Goal: Task Accomplishment & Management: Complete application form

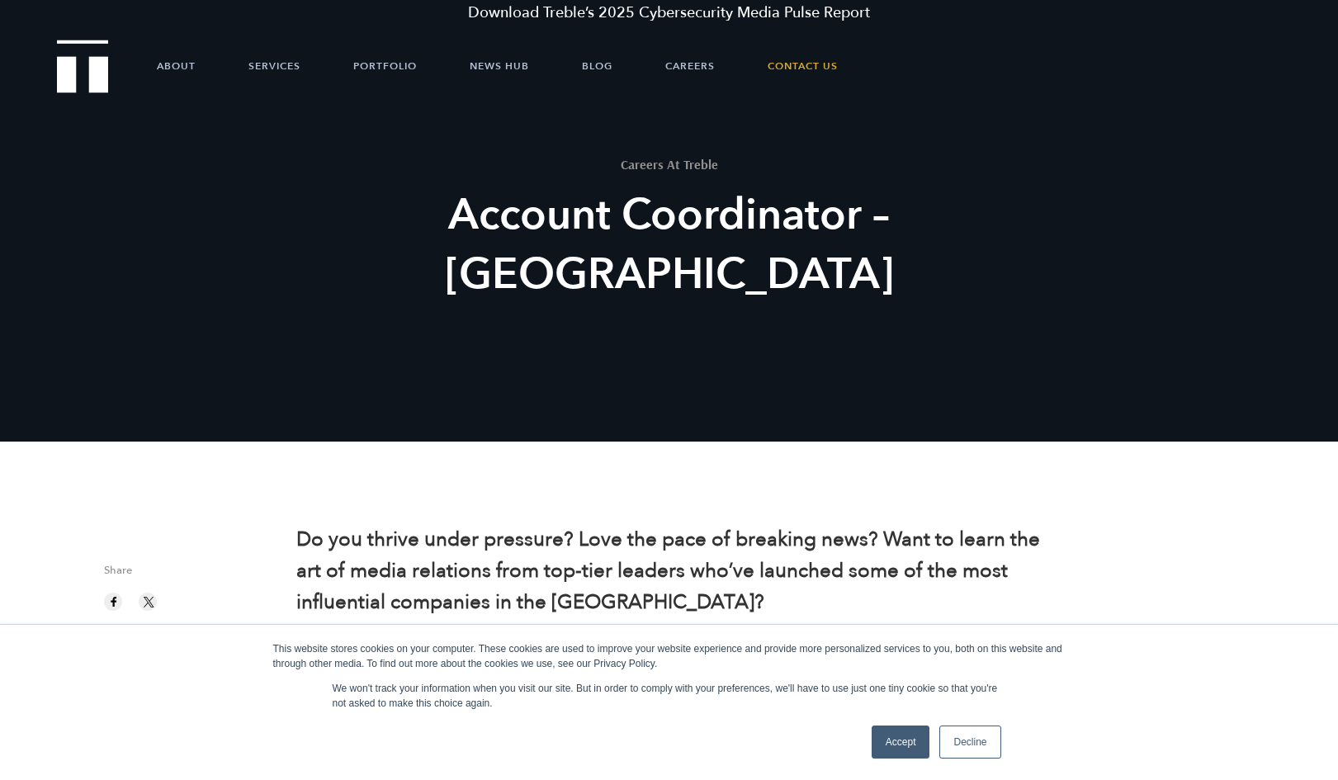
scroll to position [90, 0]
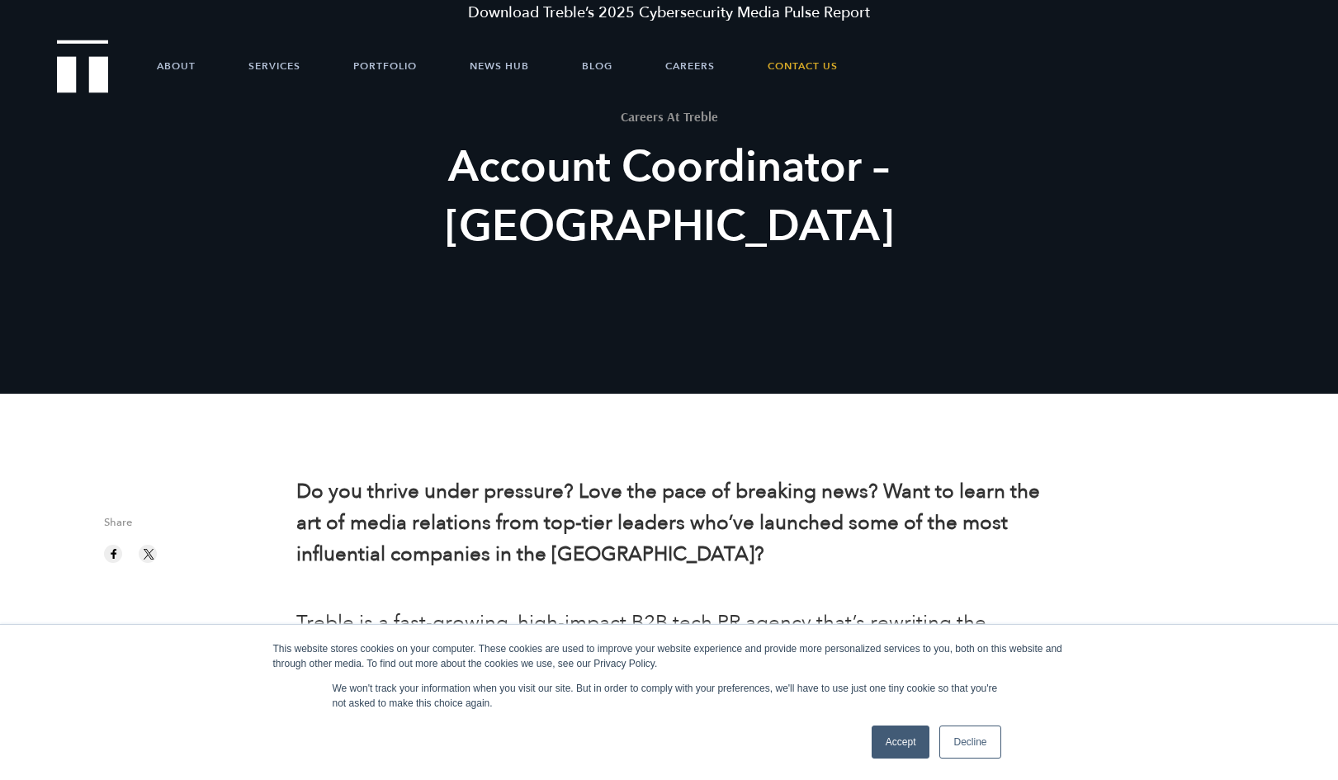
click at [909, 735] on link "Accept" at bounding box center [901, 742] width 59 height 33
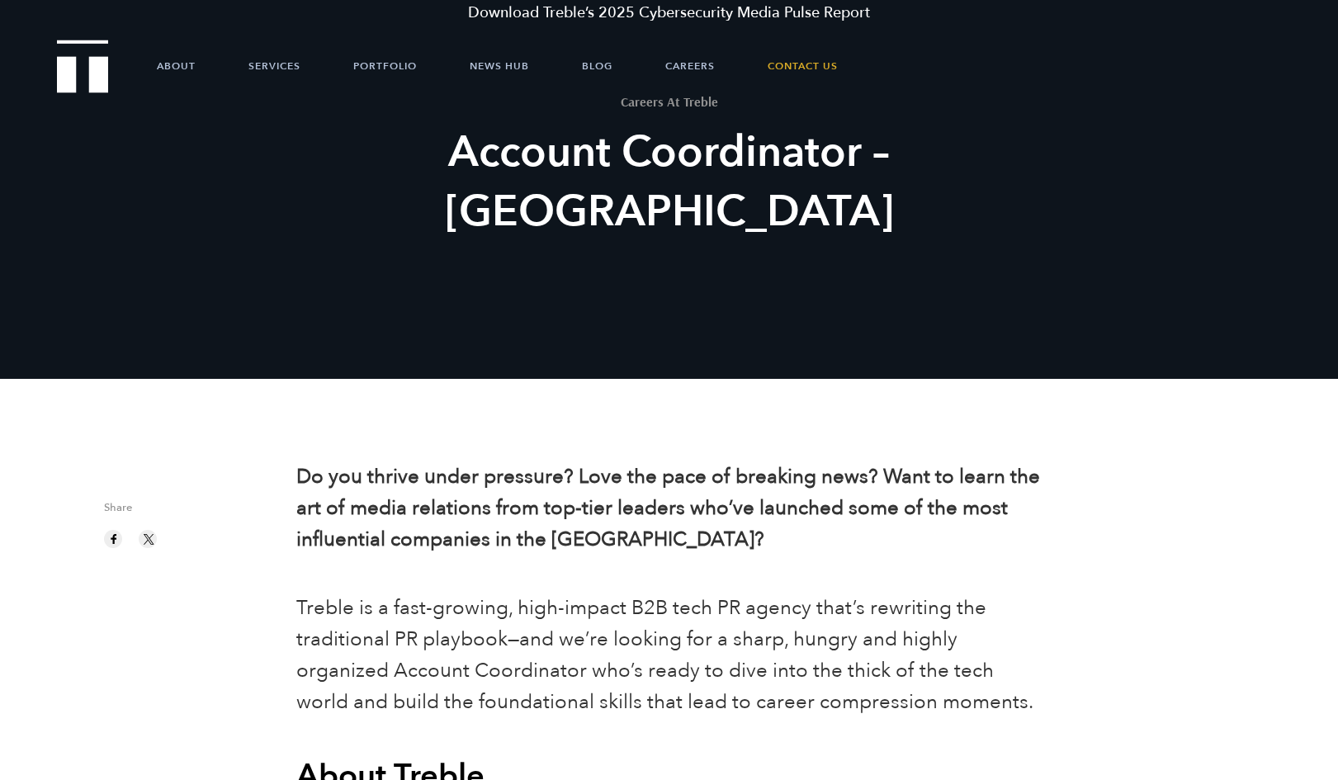
scroll to position [106, 0]
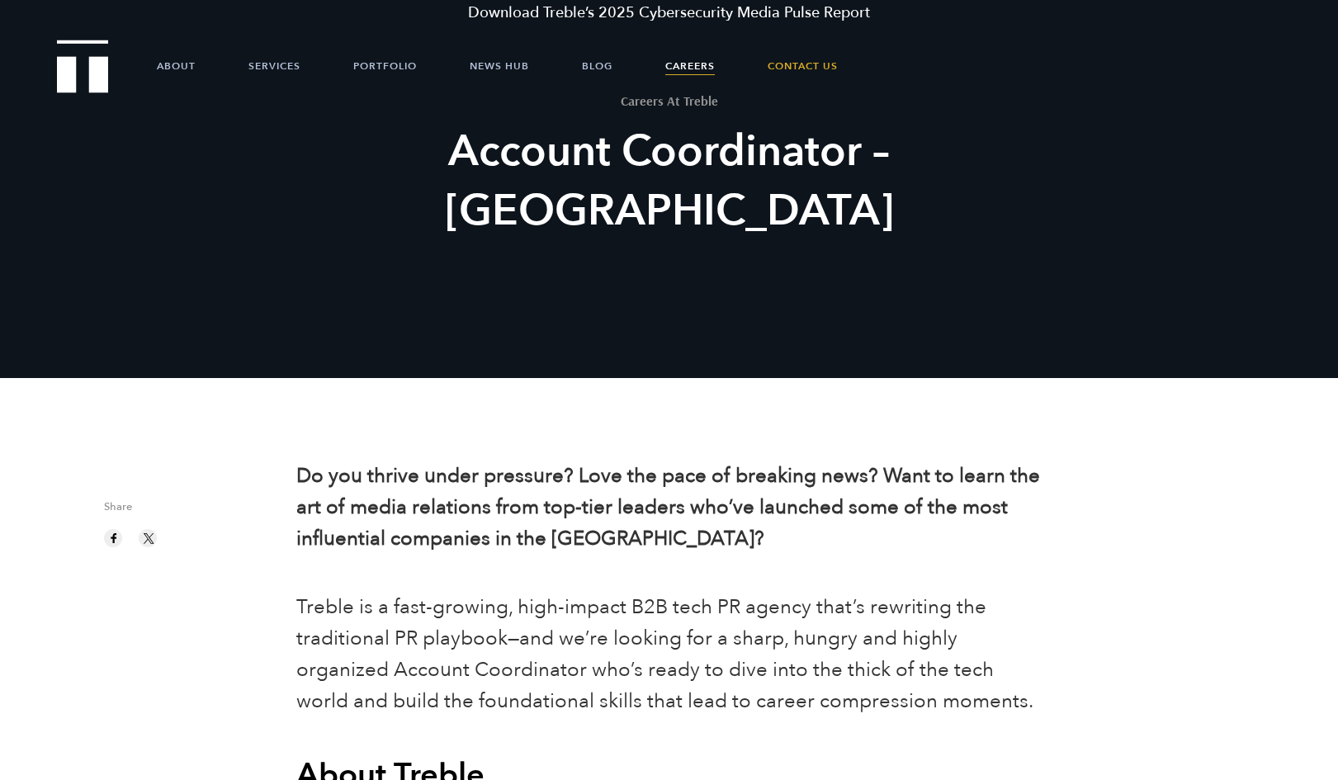
click at [697, 63] on link "Careers" at bounding box center [690, 66] width 50 height 50
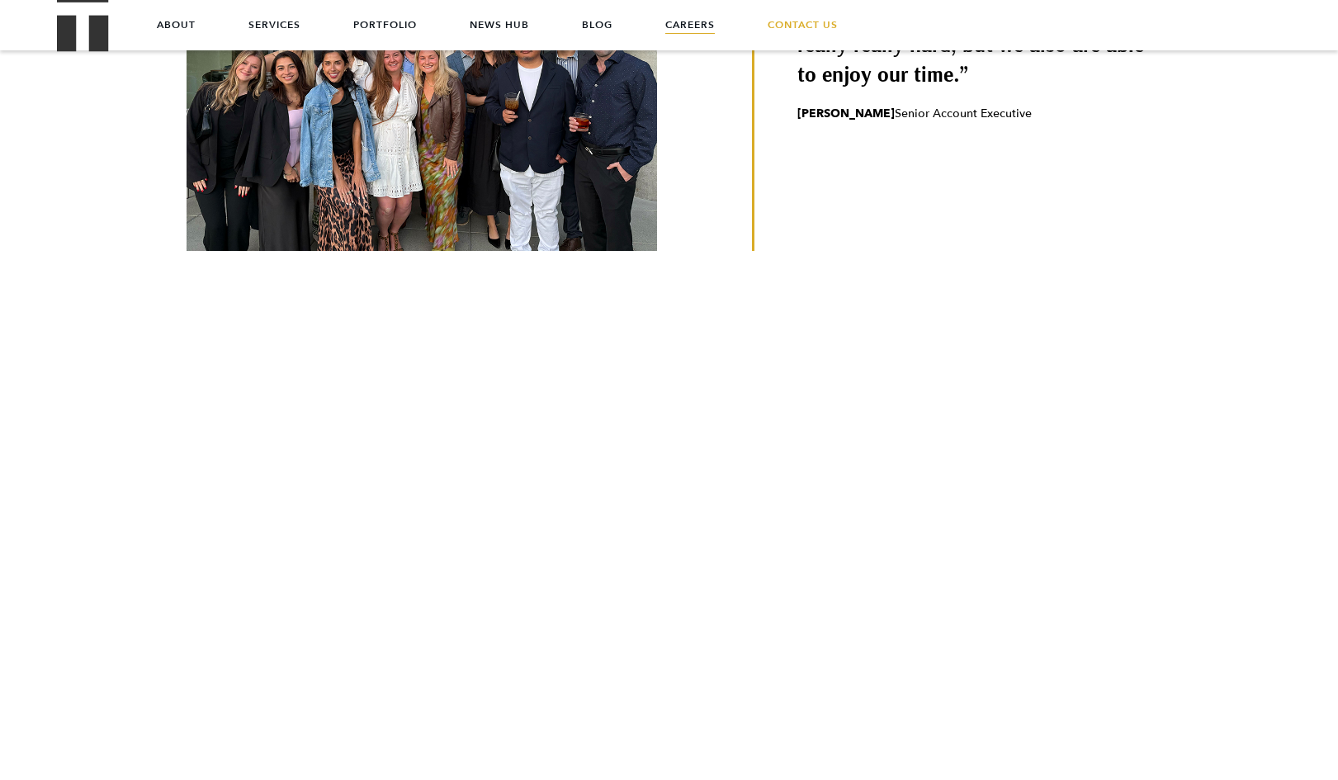
scroll to position [107, 0]
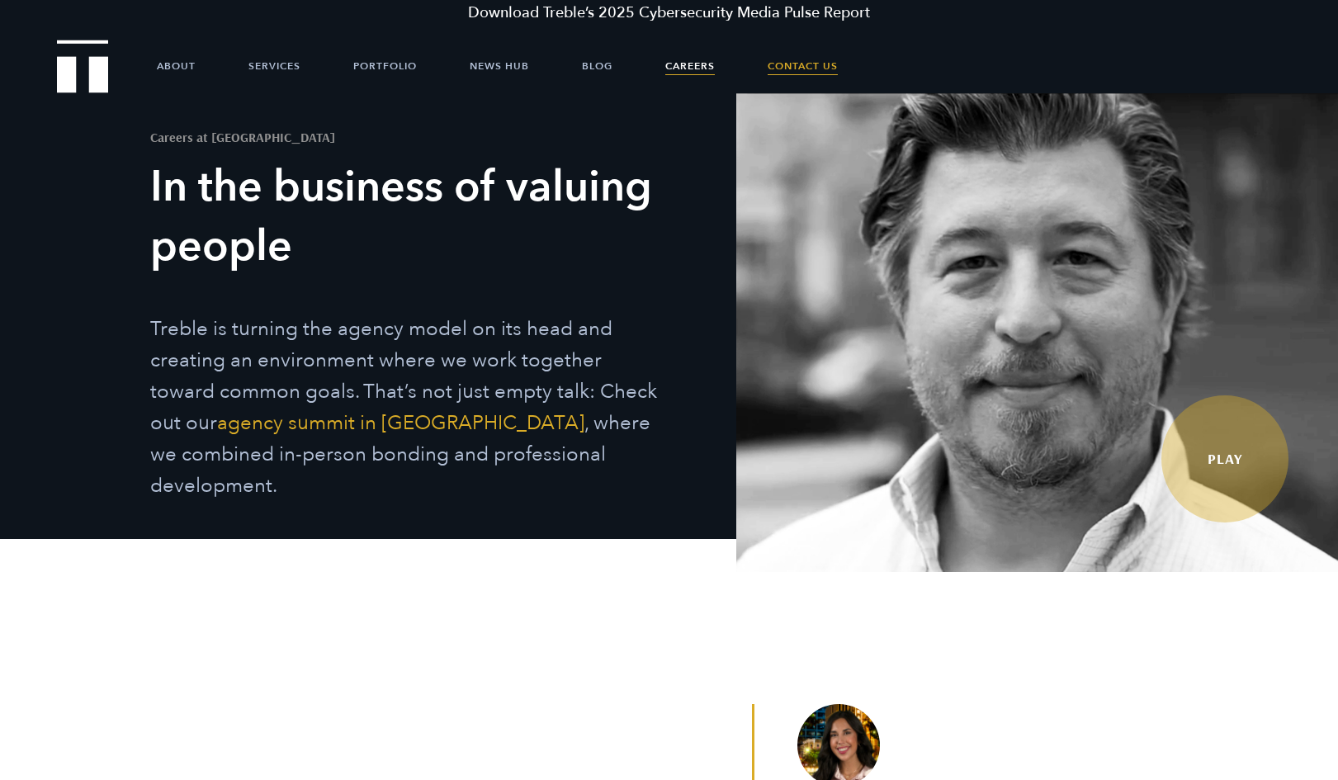
click at [803, 59] on link "Contact Us" at bounding box center [803, 66] width 70 height 50
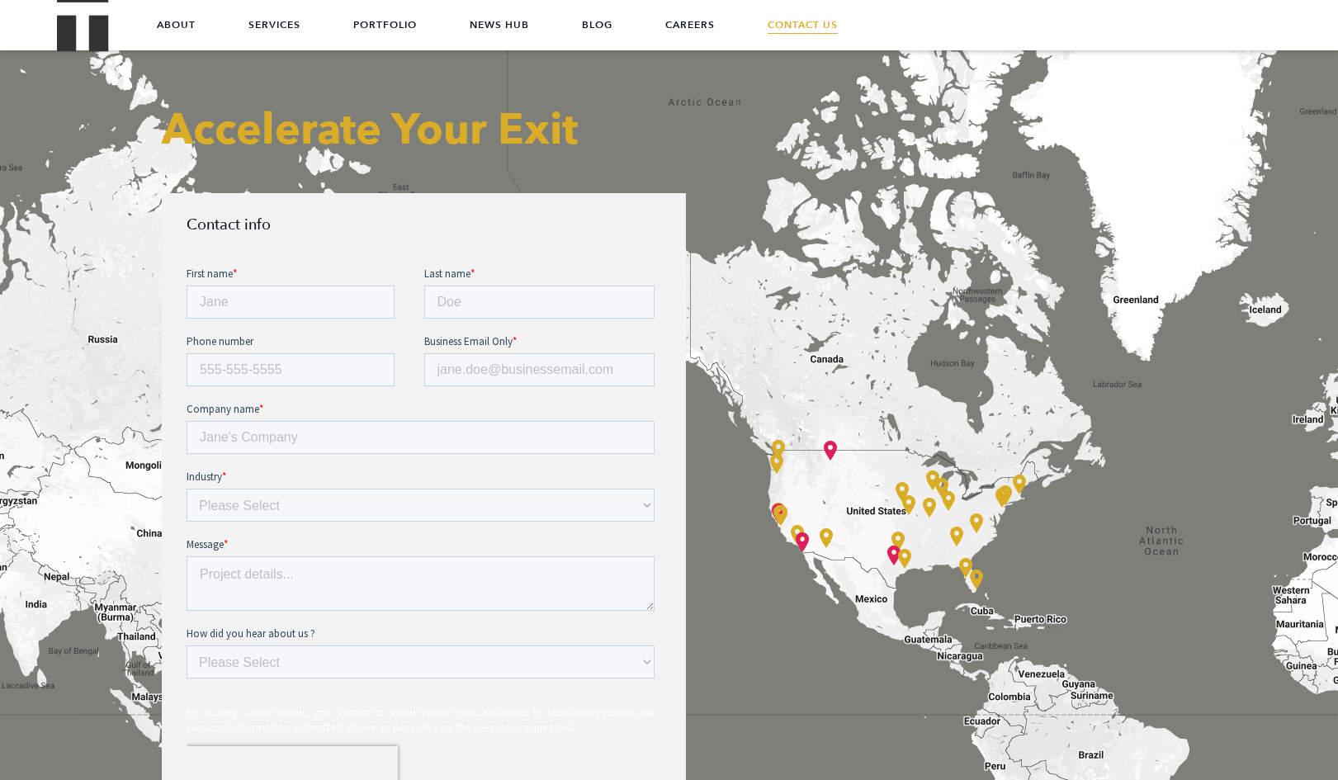
scroll to position [583, 0]
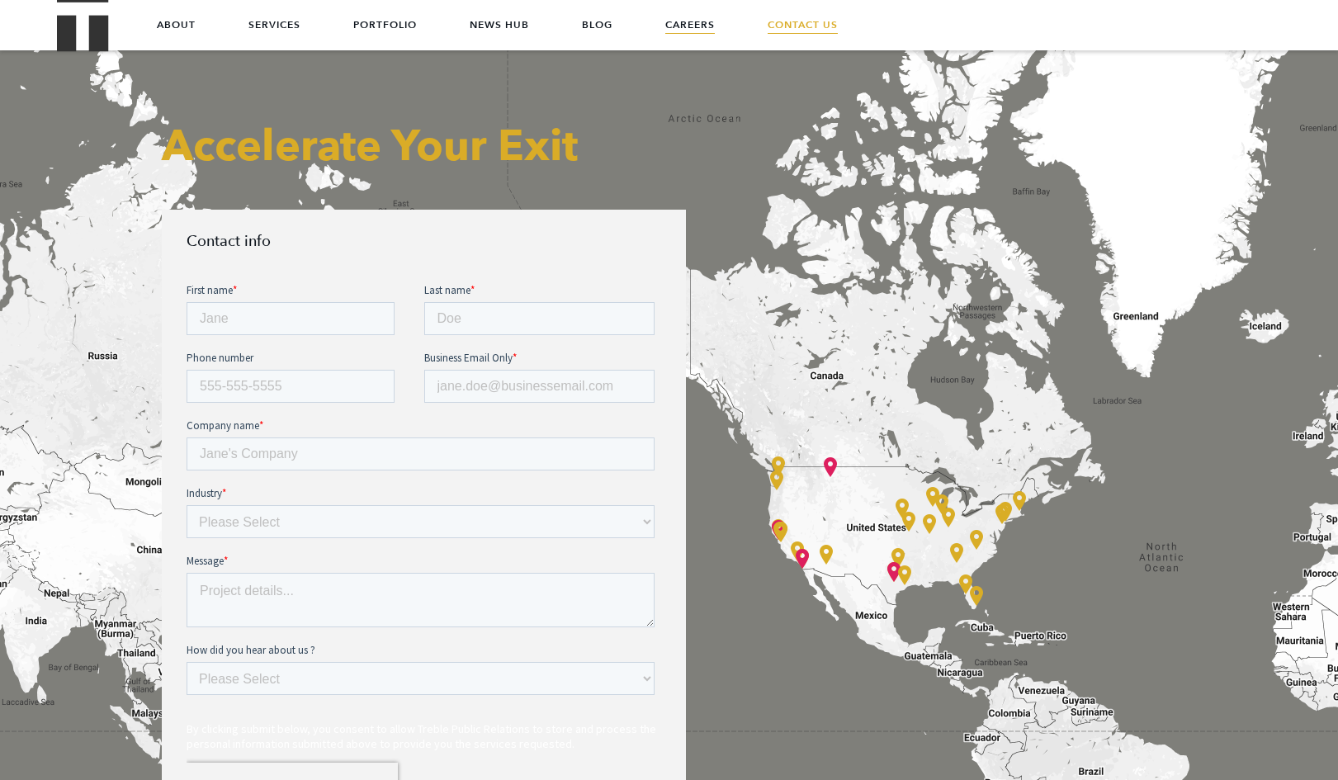
click at [697, 33] on link "Careers" at bounding box center [690, 25] width 50 height 50
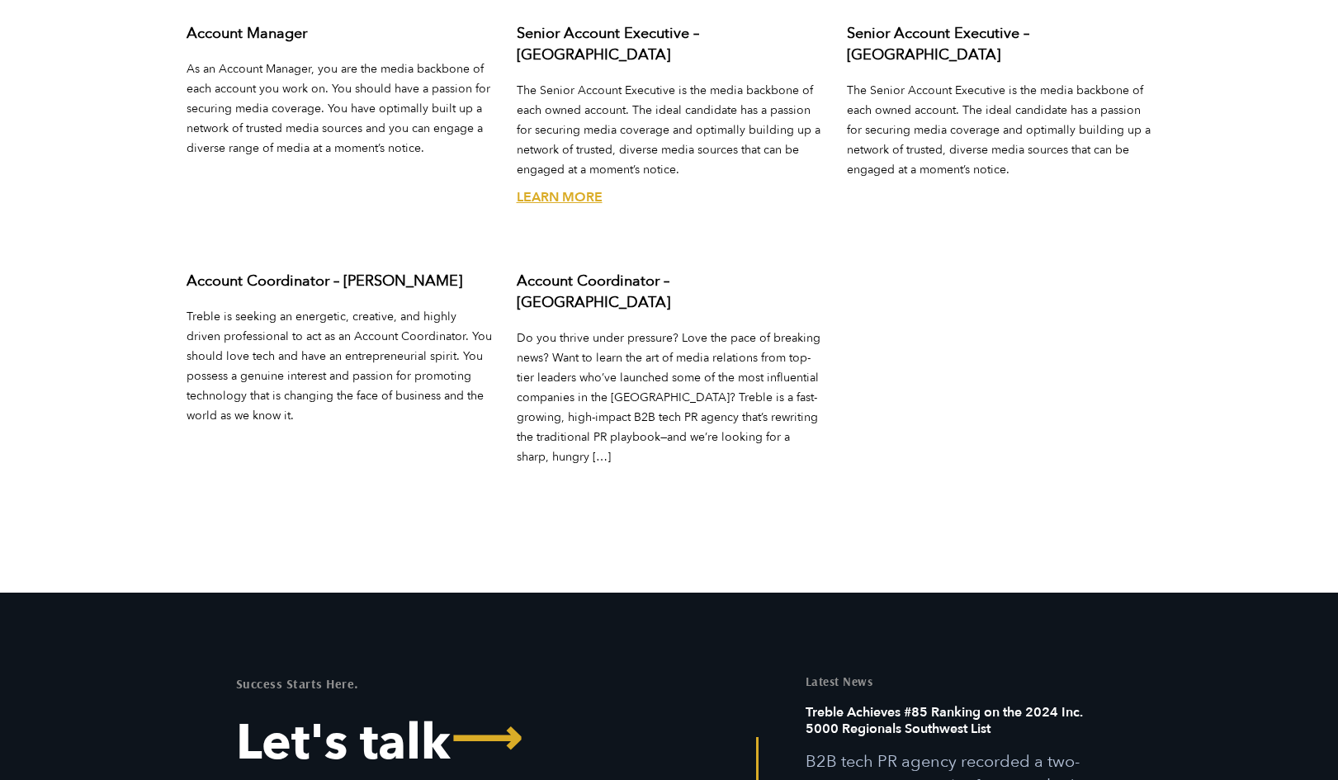
scroll to position [6661, 0]
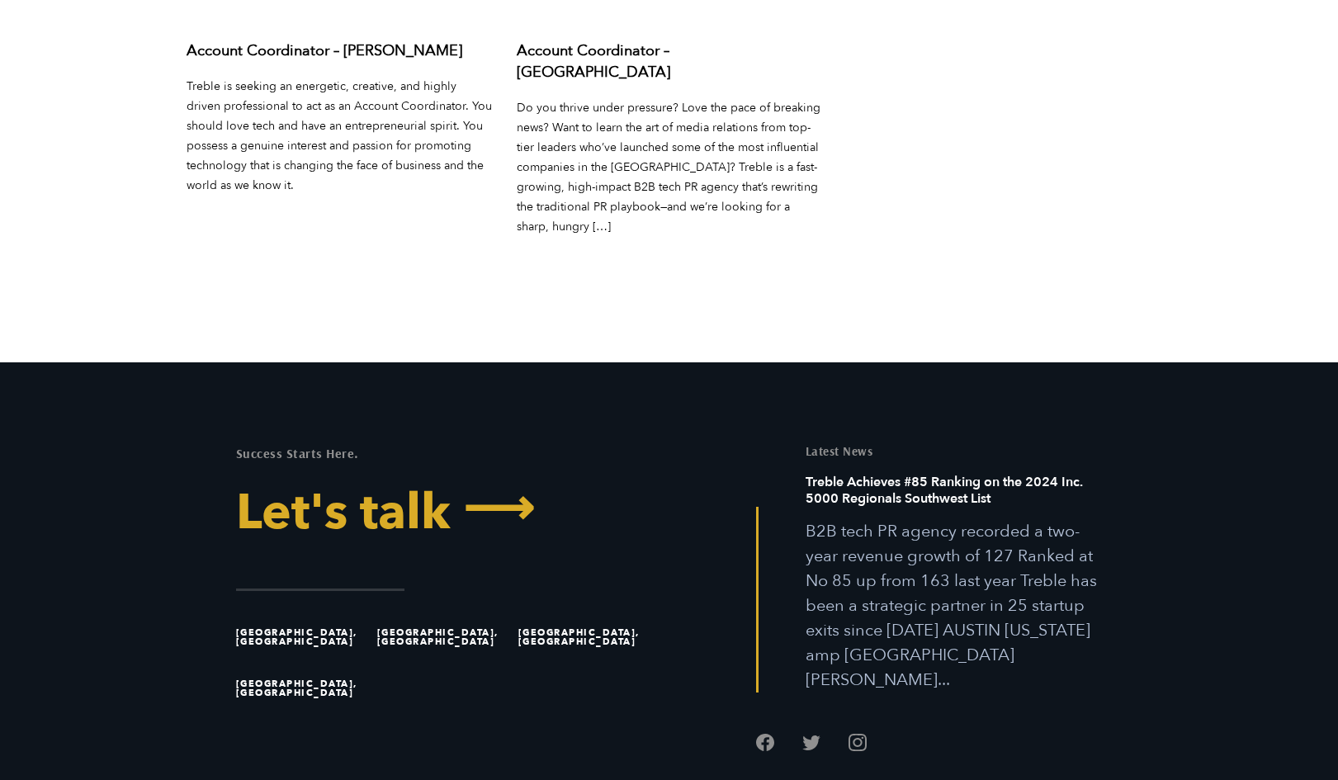
click at [470, 484] on span "⟶" at bounding box center [492, 509] width 83 height 50
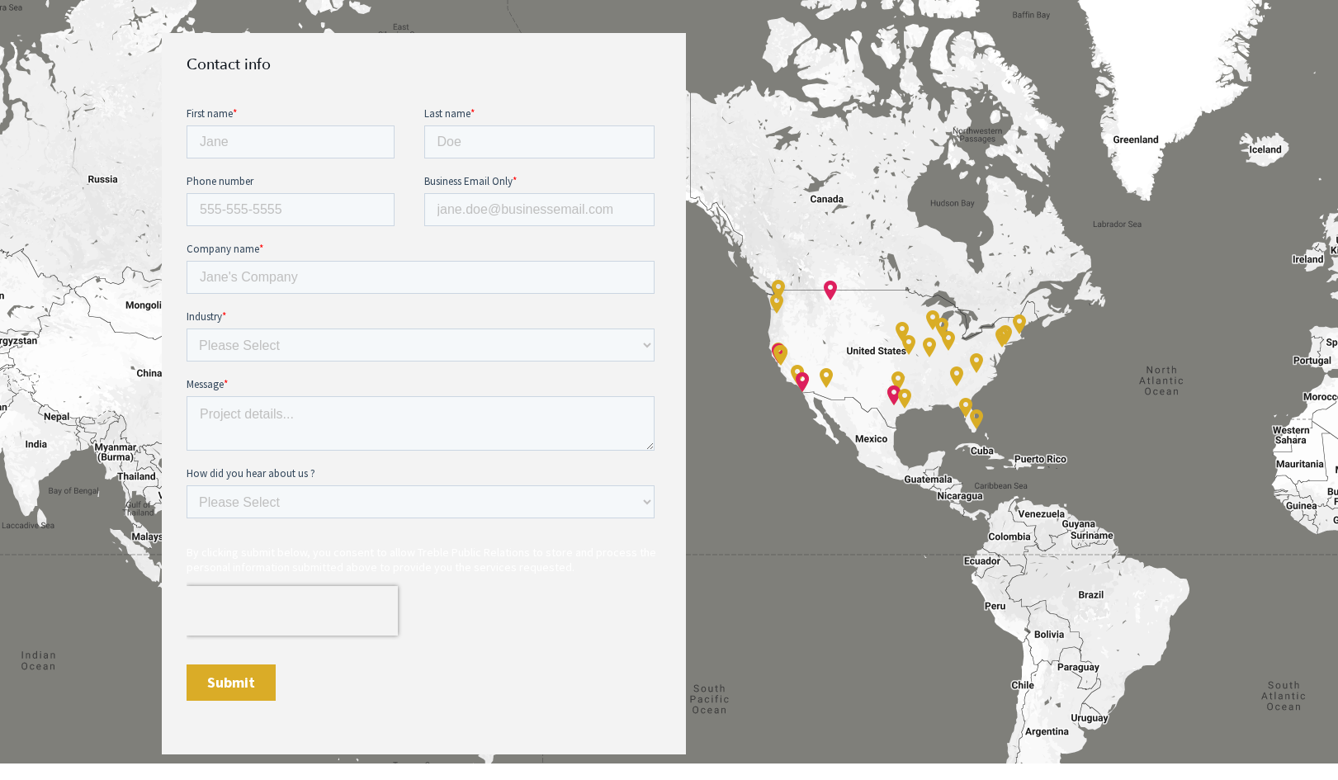
scroll to position [760, 0]
click at [279, 139] on input "First name *" at bounding box center [290, 140] width 208 height 33
type input "Dagny"
type input "Wallace"
type input "4157577599"
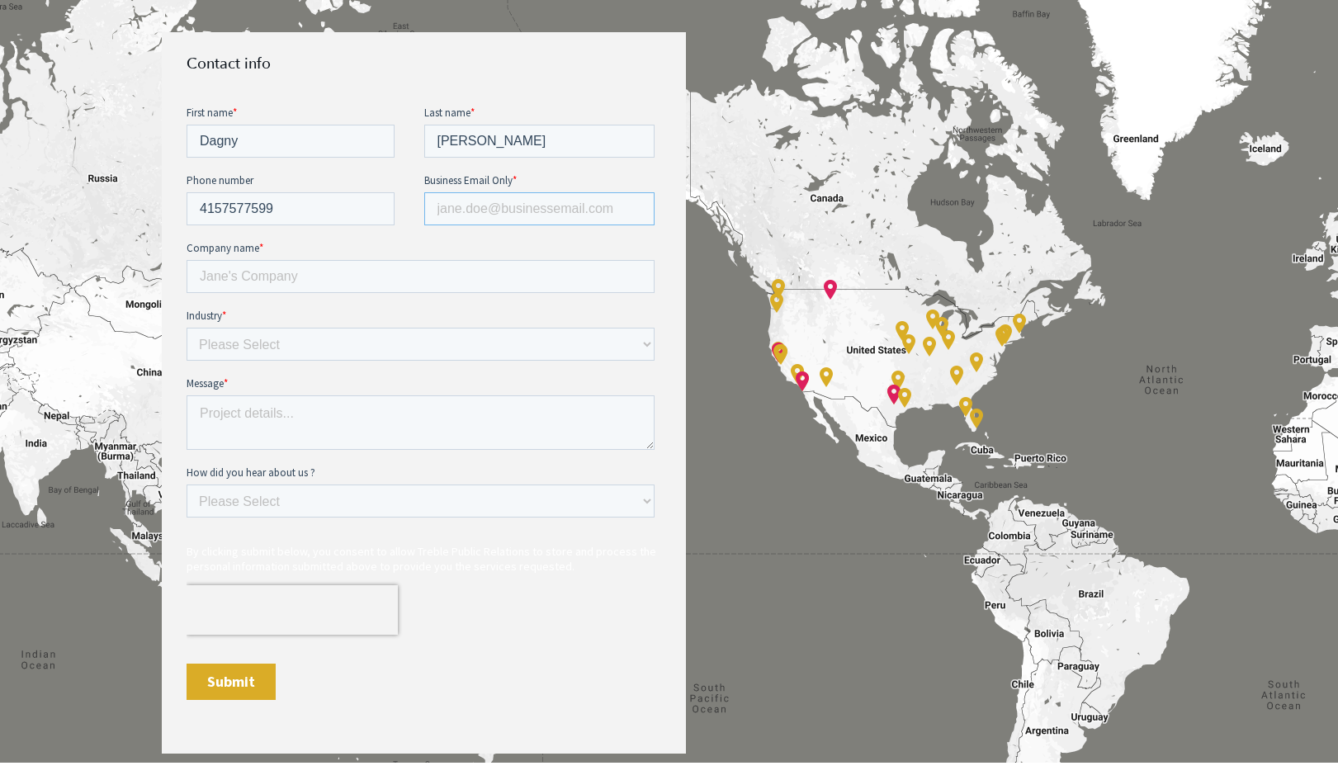
type input "dagnywallace@gmail.com"
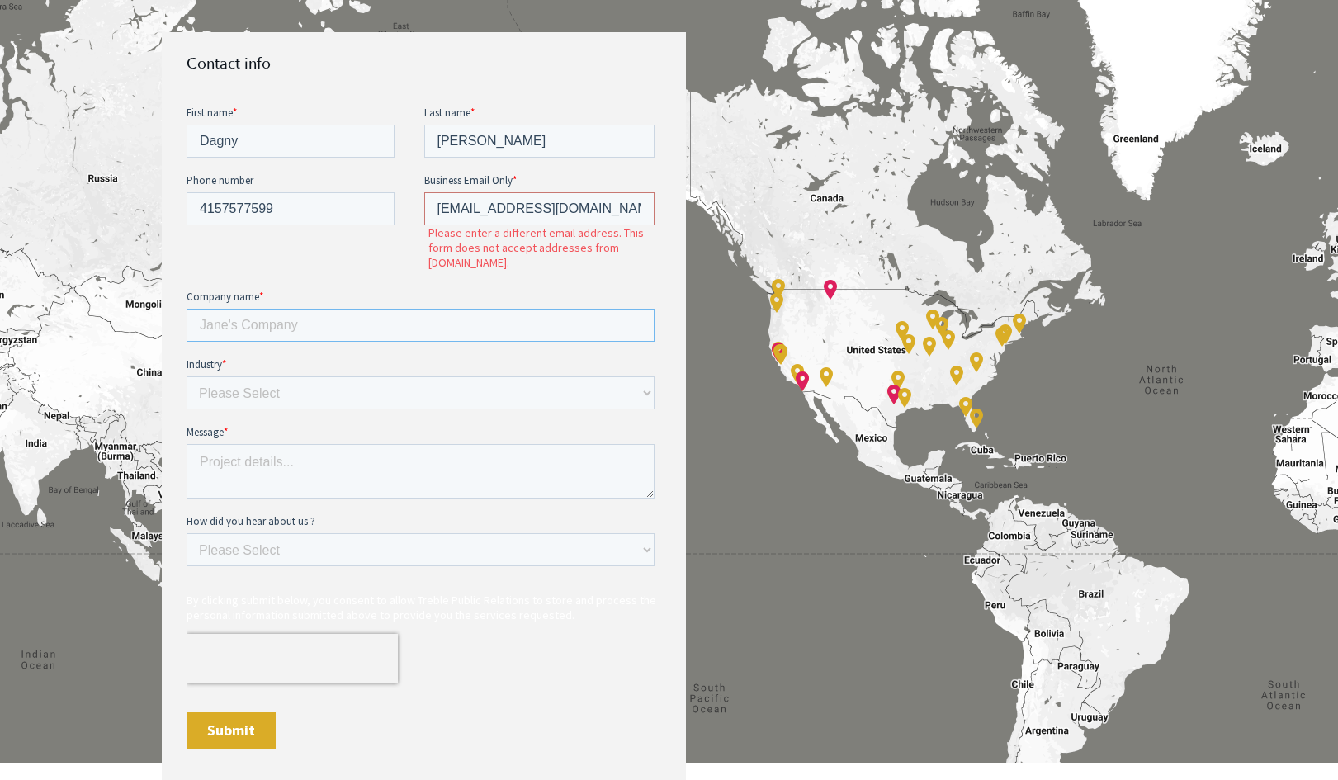
click at [400, 308] on input "Company name *" at bounding box center [420, 324] width 468 height 33
click at [400, 288] on label "Company name *" at bounding box center [423, 296] width 475 height 17
click at [400, 308] on input "Company name *" at bounding box center [420, 324] width 468 height 33
click at [352, 308] on input "Company name *" at bounding box center [420, 324] width 468 height 33
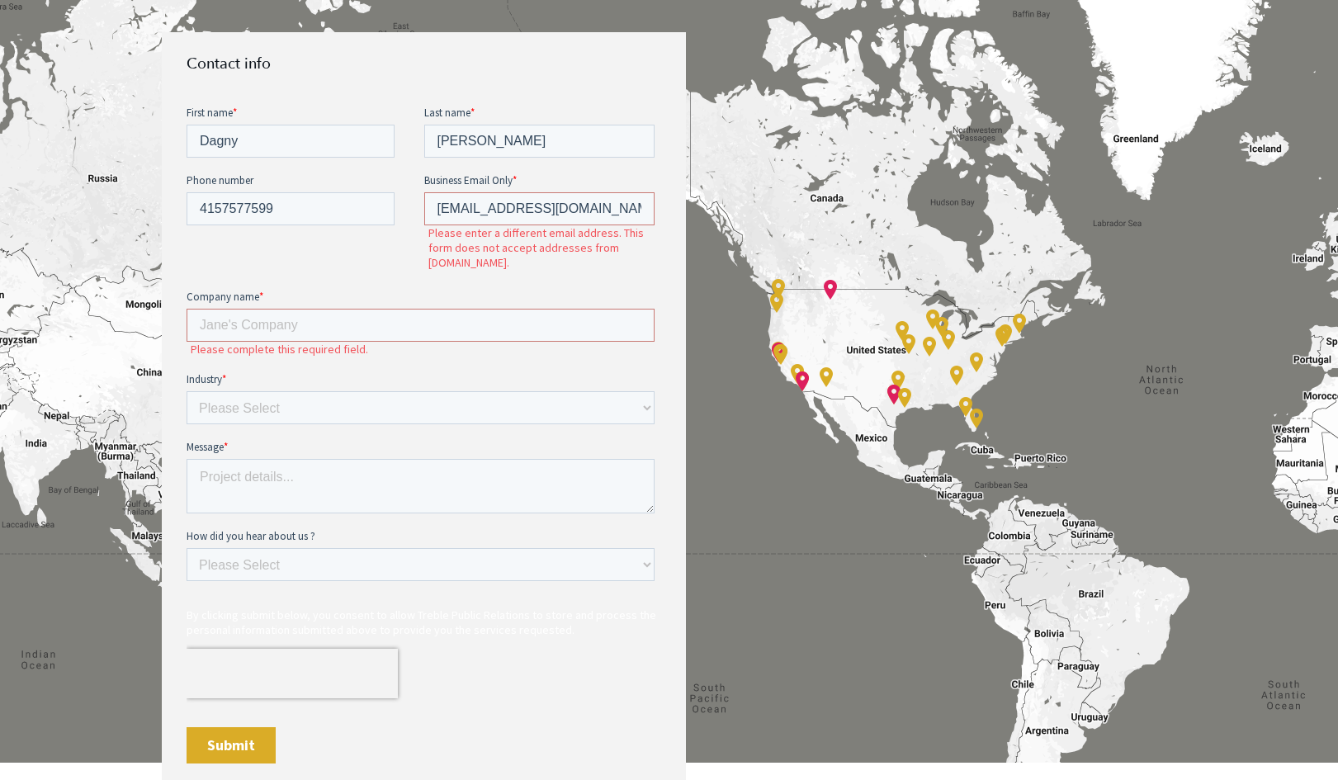
click at [349, 268] on fieldset "Phone number 4157577599 Business Email Only * dagnywallace@gmail.com Please ent…" at bounding box center [423, 230] width 475 height 116
click at [375, 254] on fieldset "Phone number 4157577599 Business Email Only * dagnywallace@gmail.com Please ent…" at bounding box center [423, 230] width 475 height 116
click at [609, 206] on input "dagnywallace@gmail.com" at bounding box center [539, 208] width 231 height 33
click at [461, 249] on label "Please enter a different email address. This form does not accept addresses fro…" at bounding box center [545, 247] width 234 height 45
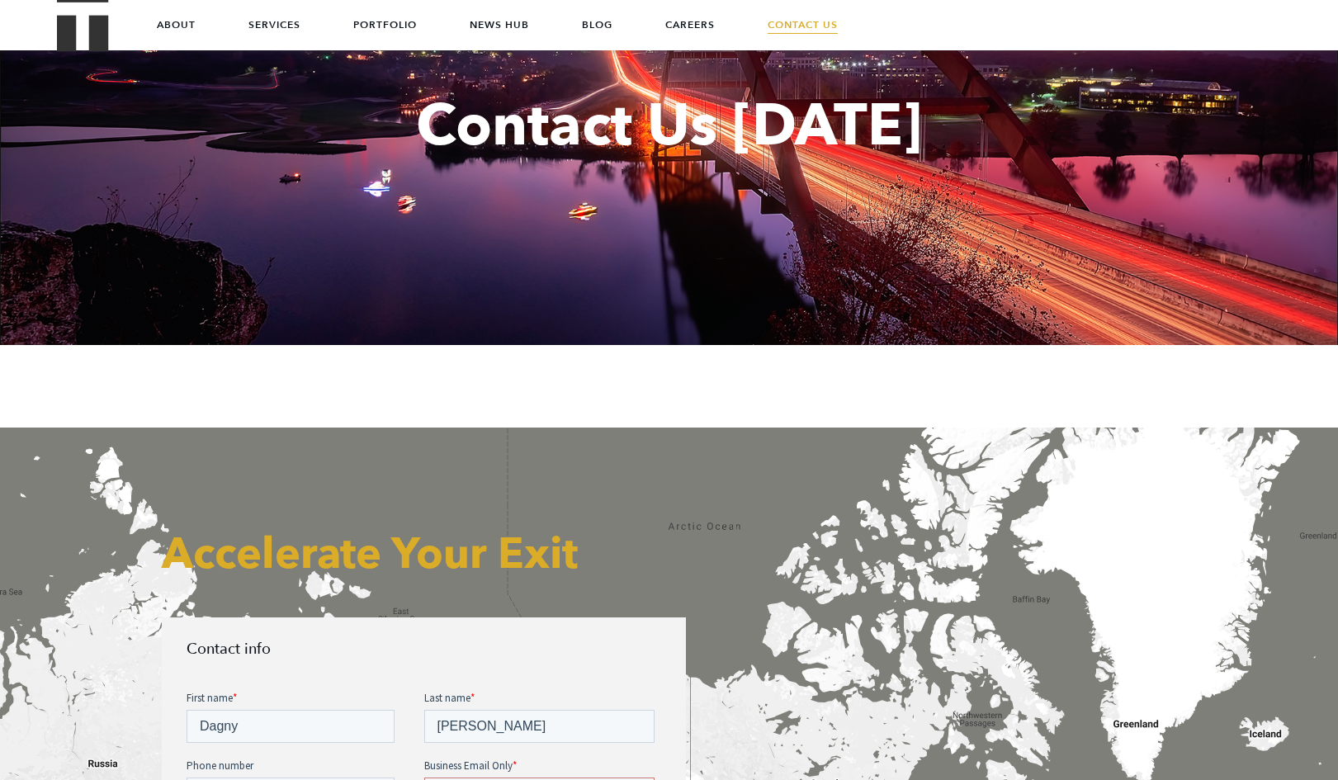
scroll to position [0, 0]
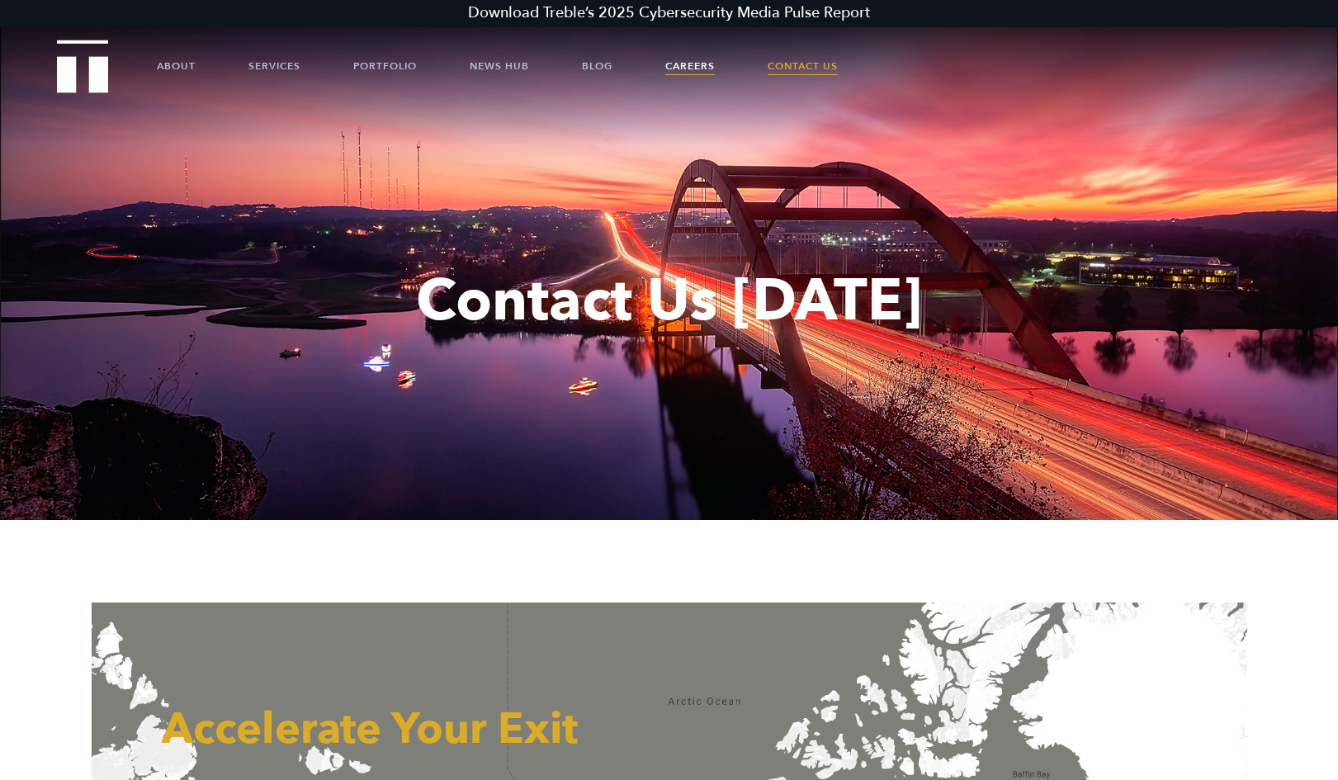
click at [709, 69] on link "Careers" at bounding box center [690, 66] width 50 height 50
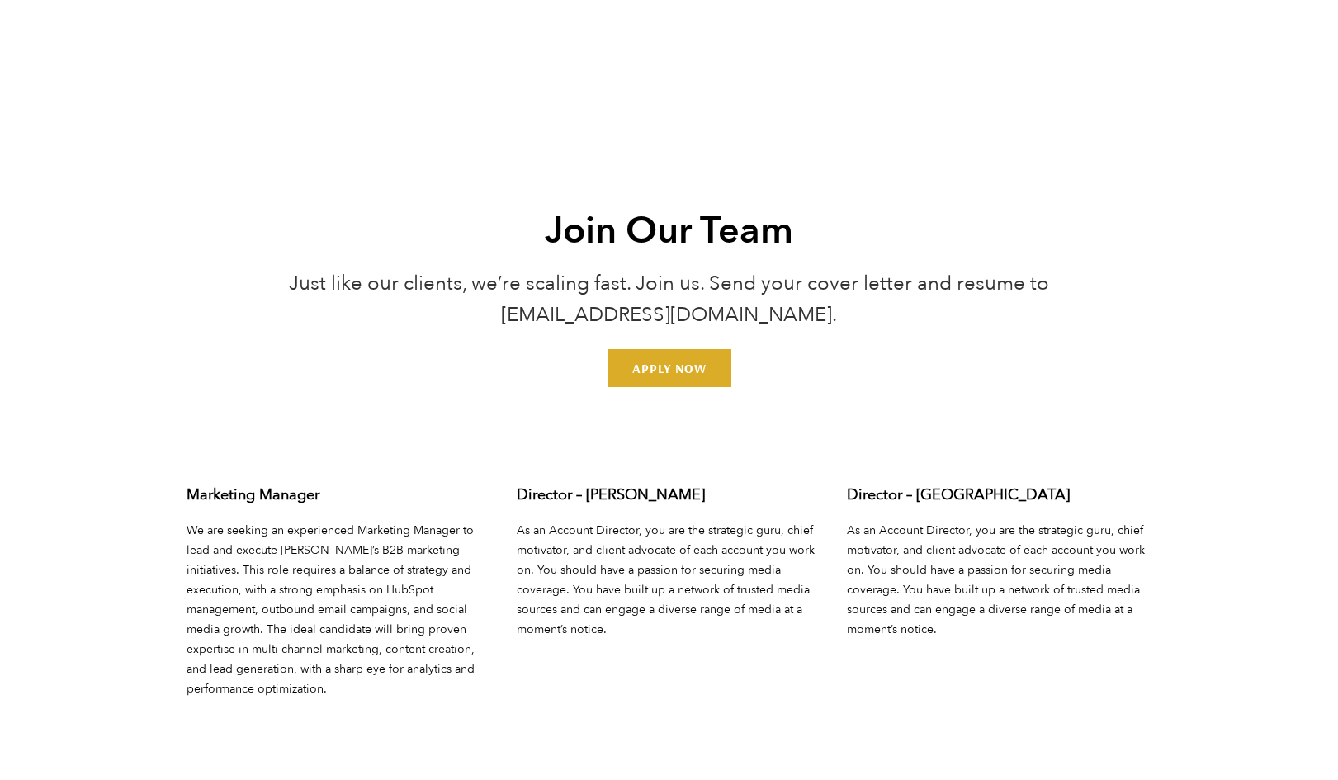
scroll to position [5684, 0]
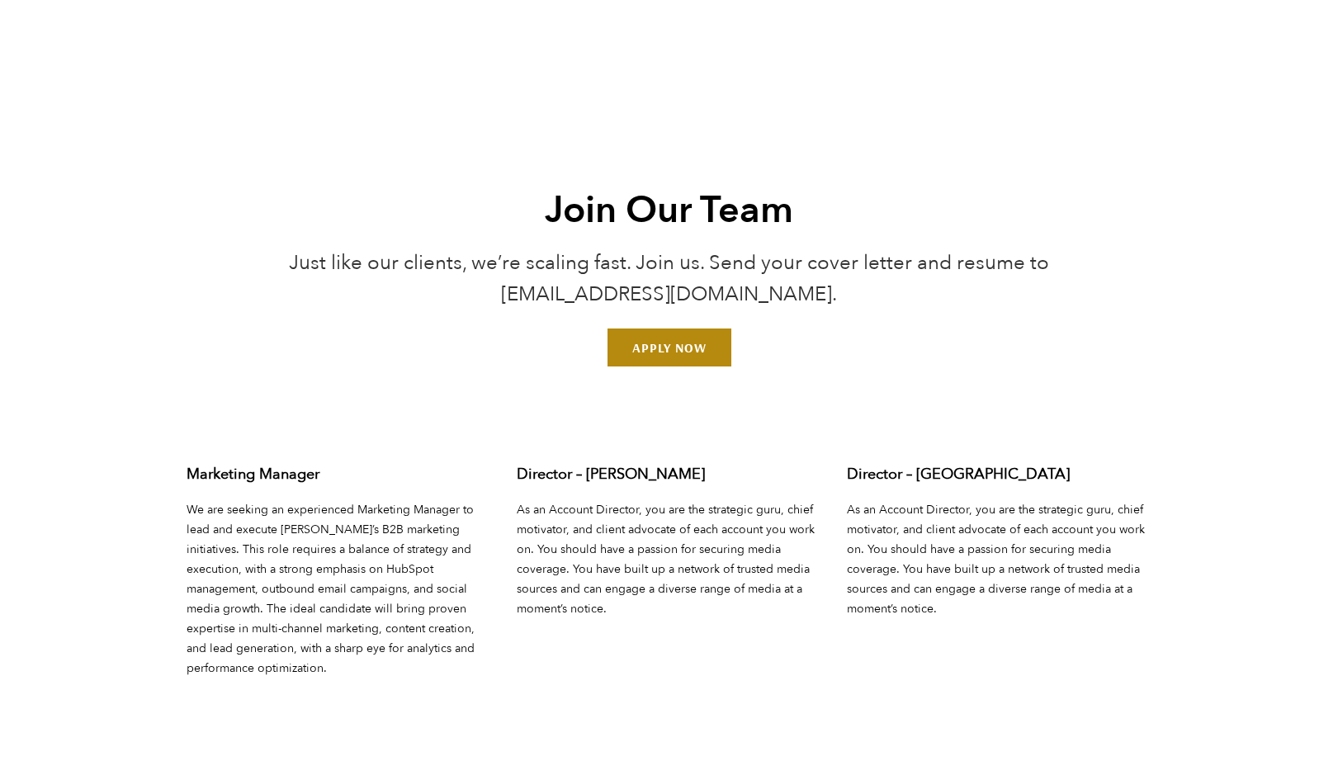
click at [665, 329] on link "Apply Now" at bounding box center [670, 348] width 124 height 38
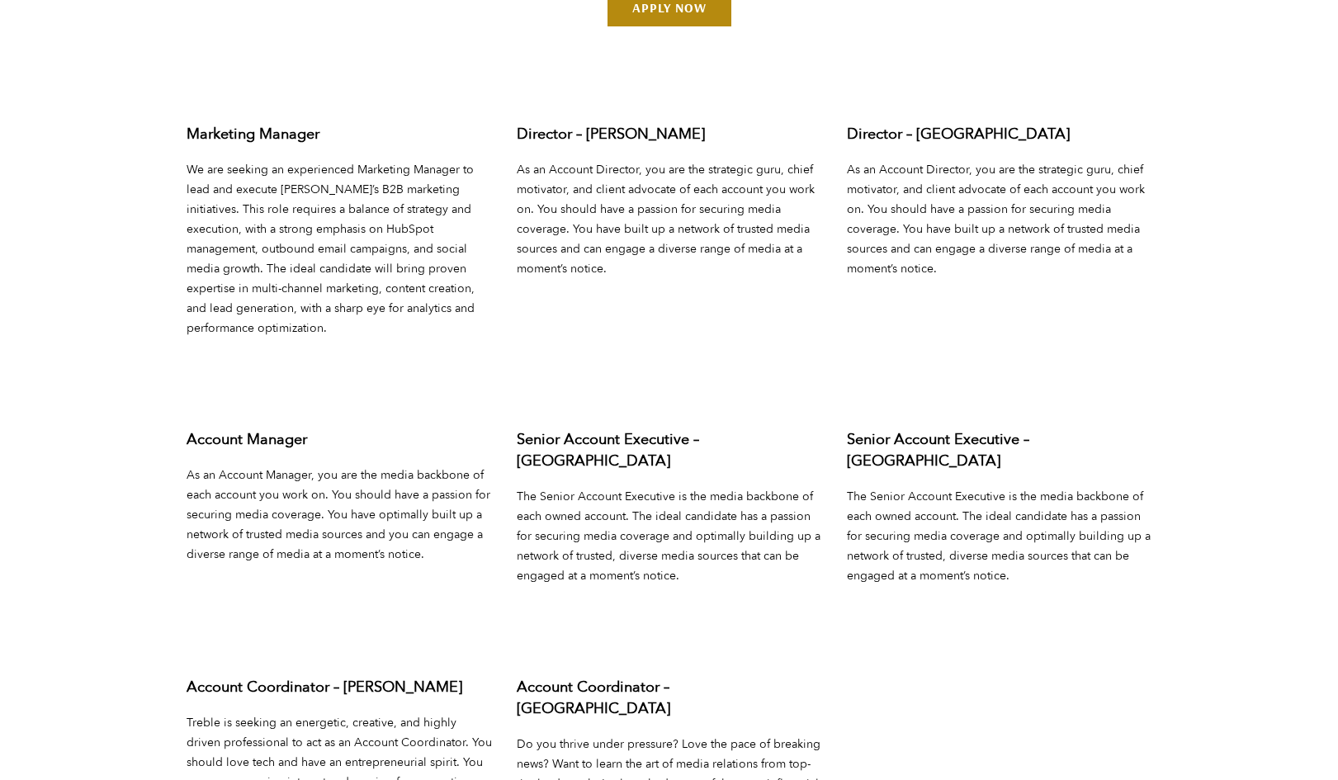
scroll to position [6030, 0]
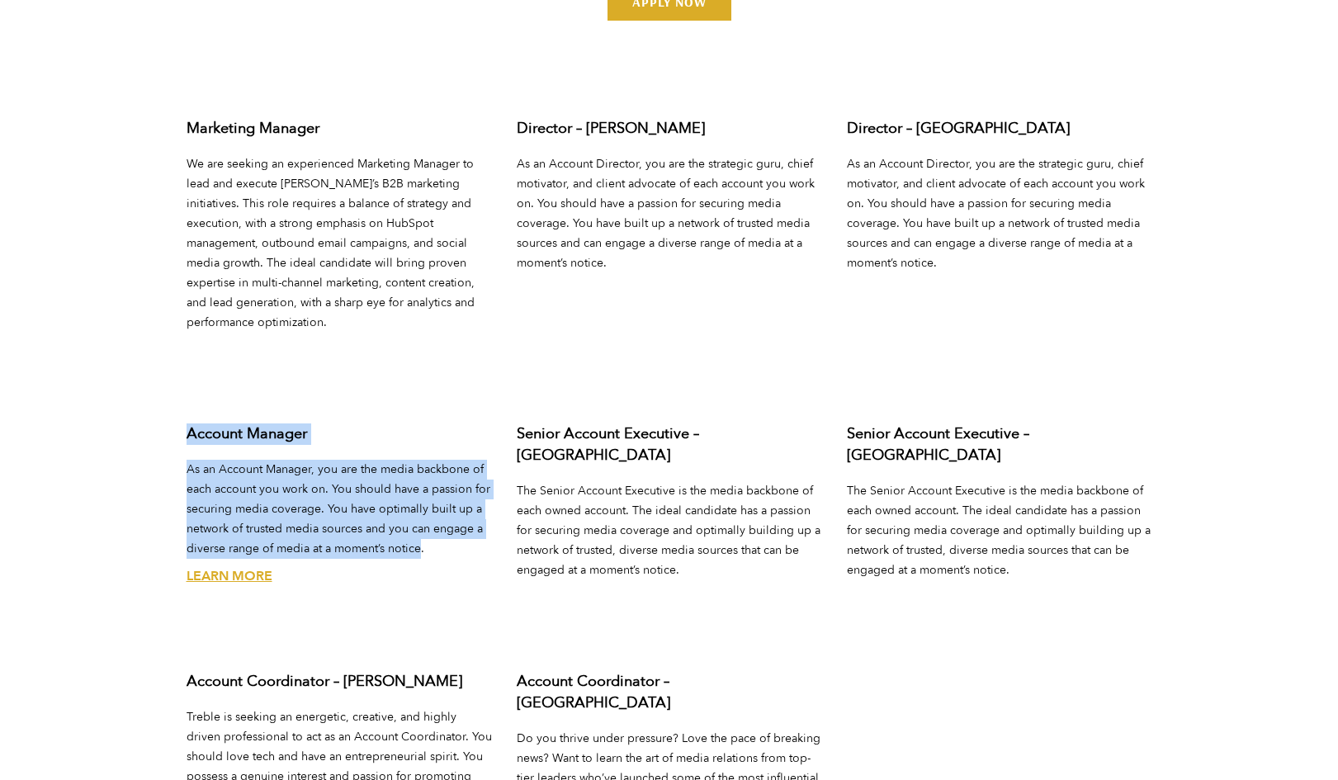
drag, startPoint x: 421, startPoint y: 500, endPoint x: 178, endPoint y: 382, distance: 269.9
click at [178, 409] on div "Account Manager As an Account Manager, you are the media backbone of each accou…" at bounding box center [339, 533] width 330 height 248
copy div "Account Manager As an Account Manager, you are the media backbone of each accou…"
click at [413, 472] on p "As an Account Manager, you are the media backbone of each account you work on. …" at bounding box center [339, 509] width 305 height 99
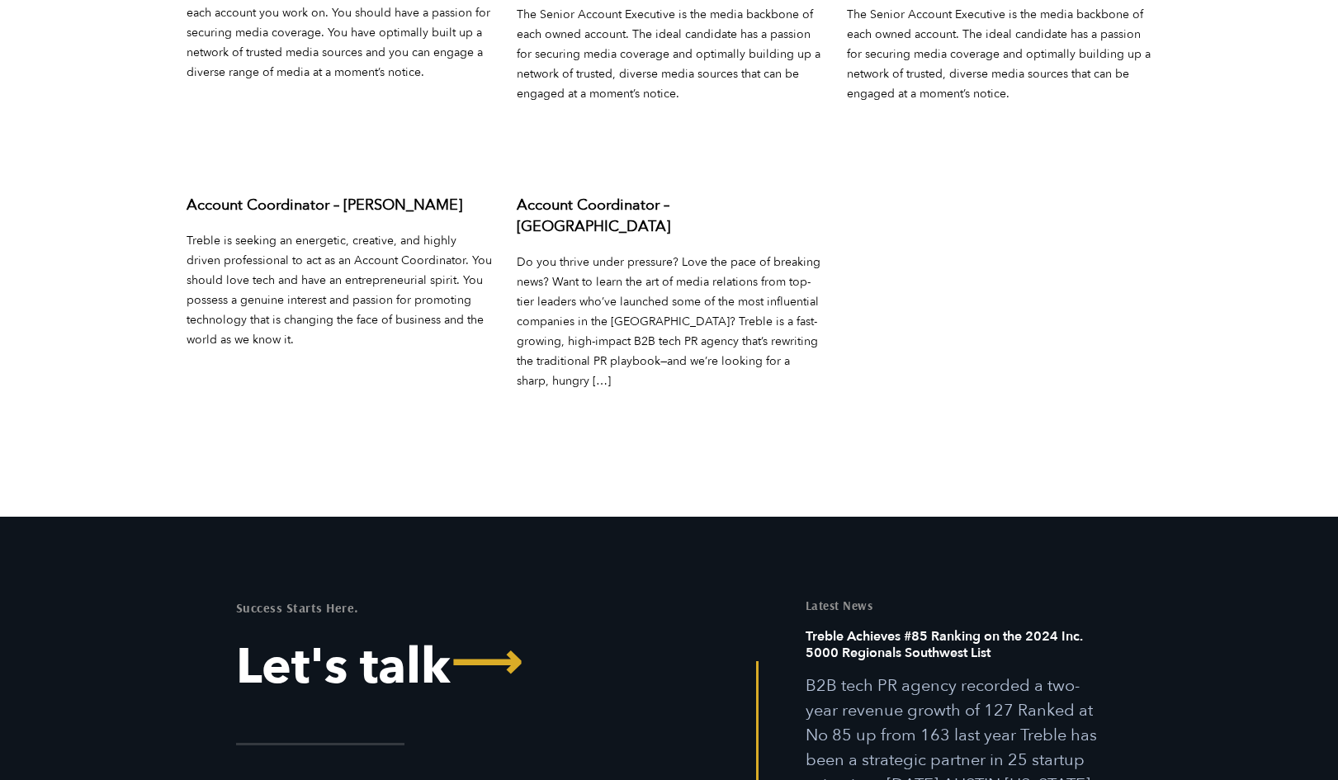
scroll to position [6489, 0]
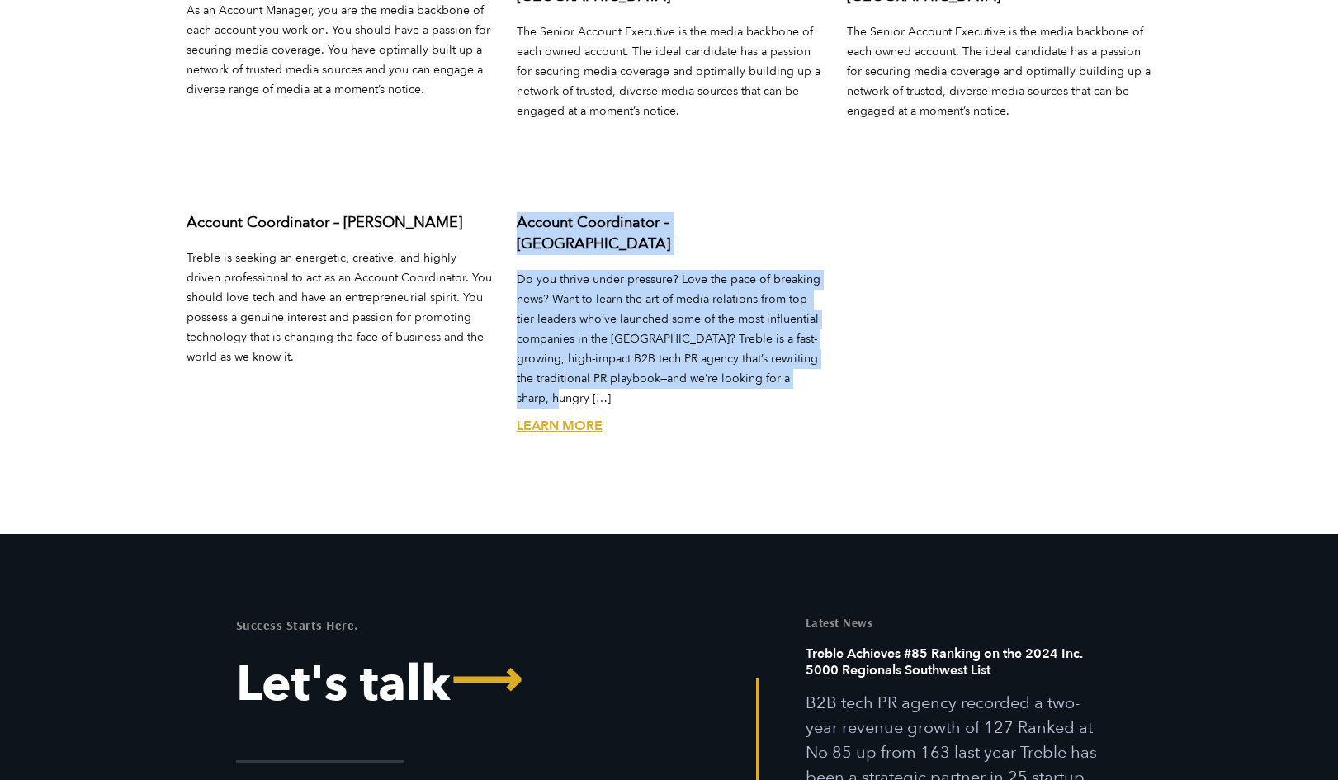
drag, startPoint x: 514, startPoint y: 168, endPoint x: 832, endPoint y: 298, distance: 343.6
click at [832, 298] on div "Account Coordinator – [GEOGRAPHIC_DATA] Do you thrive under pressure? Love the …" at bounding box center [669, 340] width 330 height 287
copy div "Account Coordinator – [GEOGRAPHIC_DATA] Do you thrive under pressure? Love the …"
click at [779, 270] on p "Do you thrive under pressure? Love the pace of breaking news? Want to learn the…" at bounding box center [669, 339] width 305 height 139
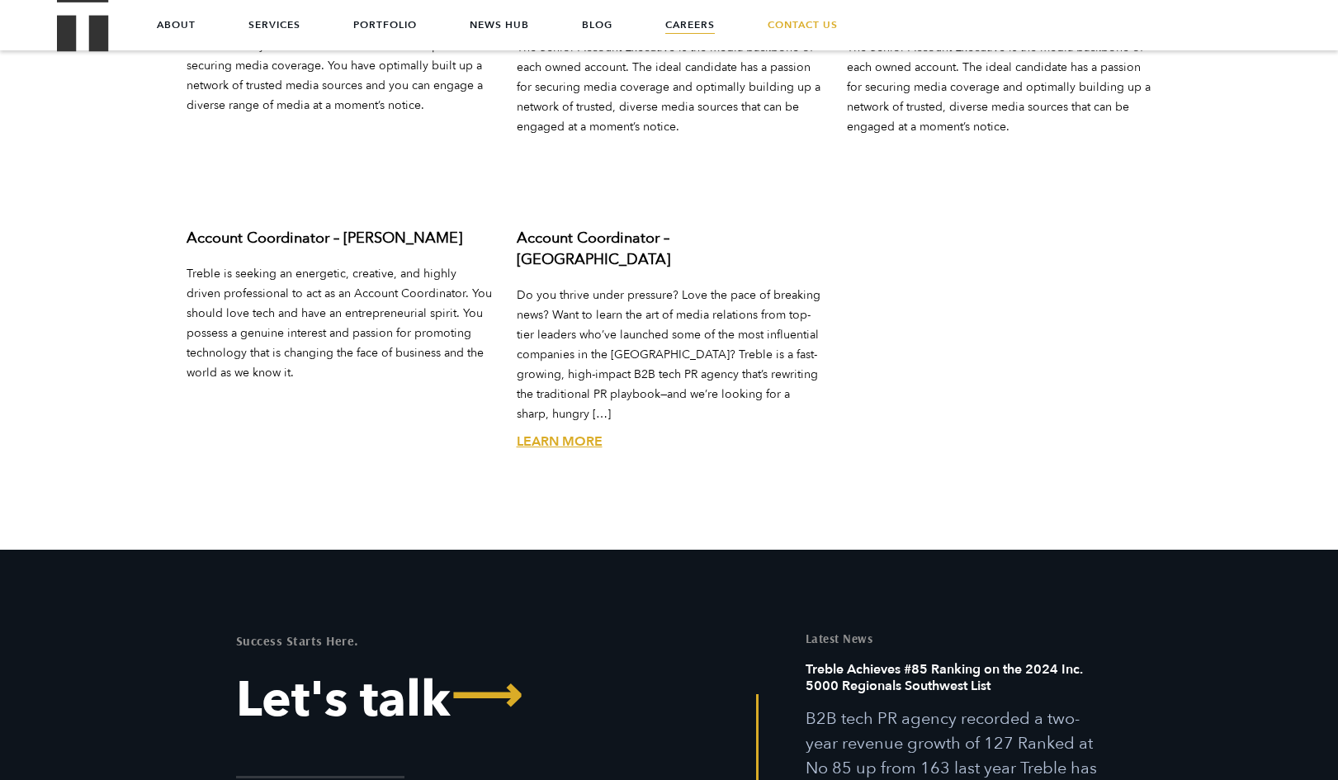
scroll to position [6473, 0]
